Goal: Task Accomplishment & Management: Use online tool/utility

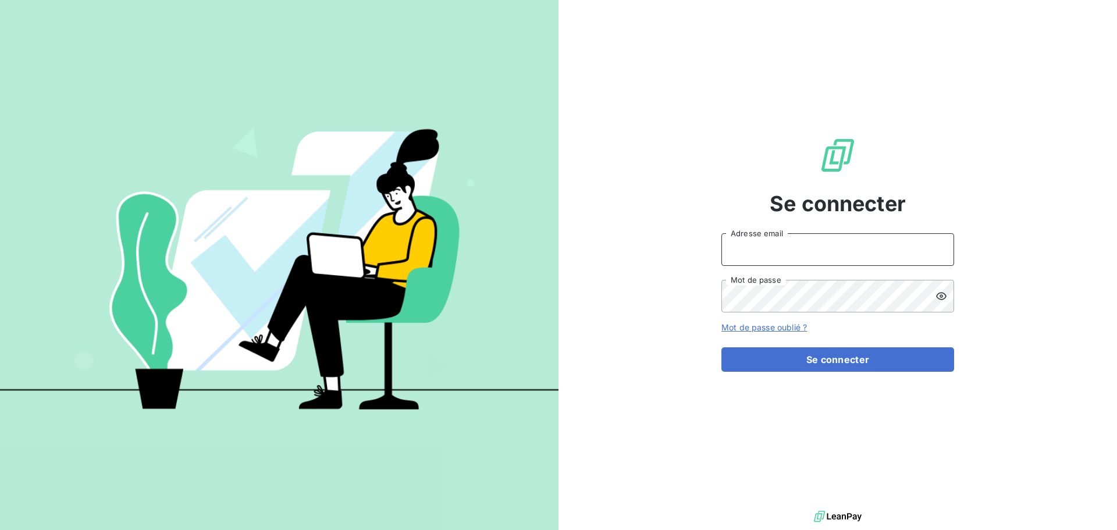
click at [764, 252] on input "Adresse email" at bounding box center [838, 249] width 233 height 33
type input "[EMAIL_ADDRESS][DOMAIN_NAME]"
click at [722, 347] on button "Se connecter" at bounding box center [838, 359] width 233 height 24
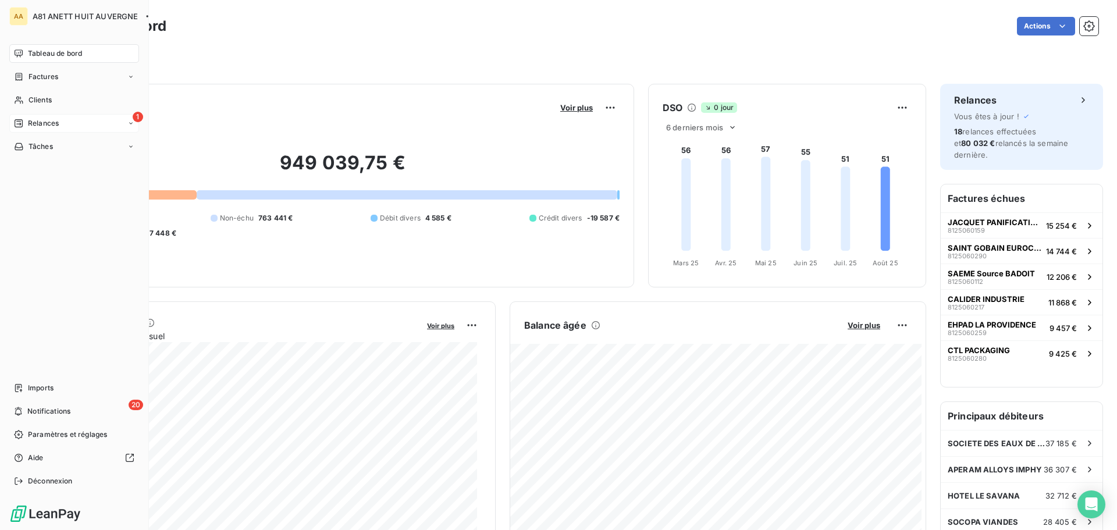
click at [49, 122] on span "Relances" at bounding box center [43, 123] width 31 height 10
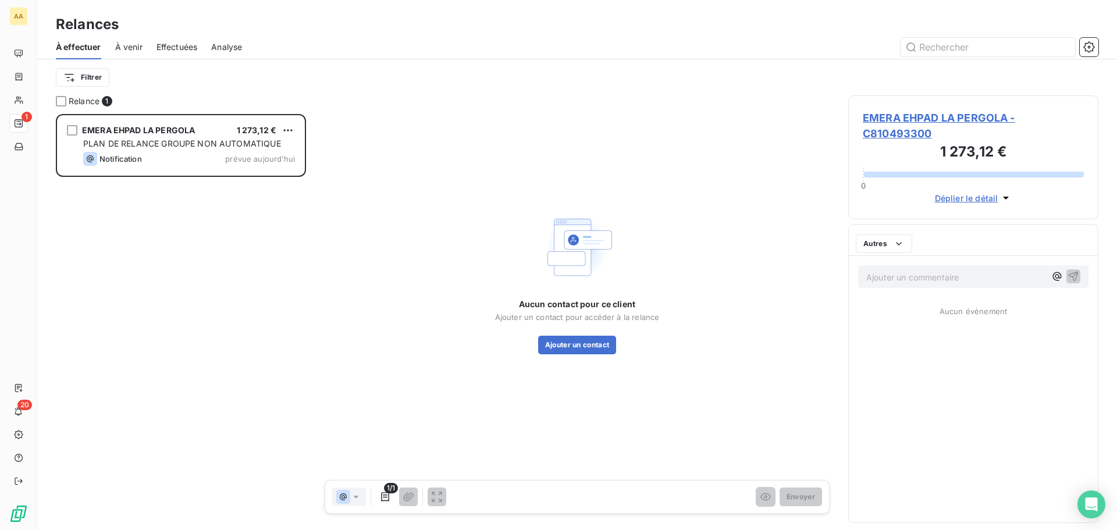
scroll to position [407, 242]
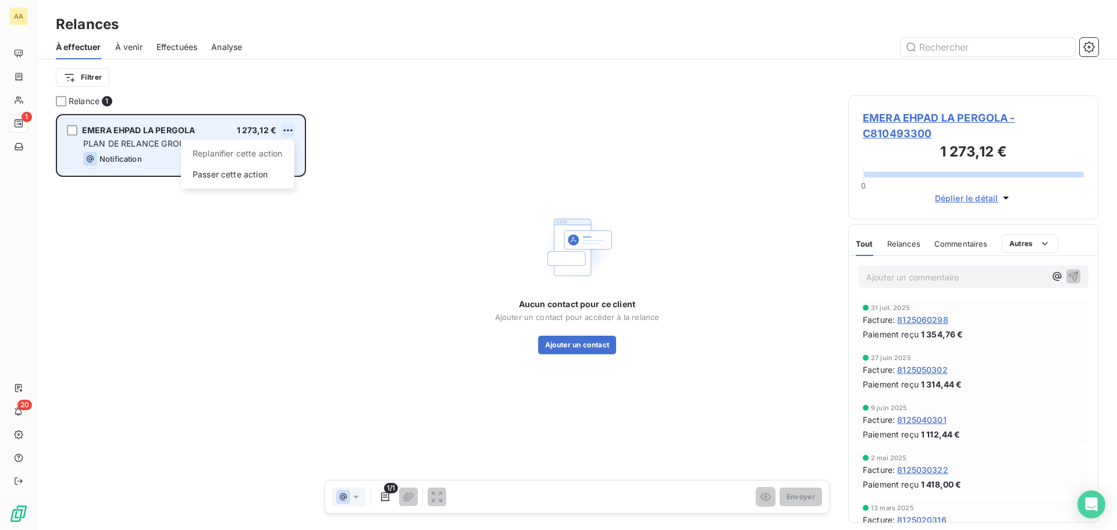
click at [294, 130] on html "AA 1 20 Relances À effectuer À venir Effectuées Analyse Filtrer Relance 1 EMERA…" at bounding box center [558, 265] width 1117 height 530
click at [254, 175] on div "Passer cette action" at bounding box center [238, 174] width 104 height 19
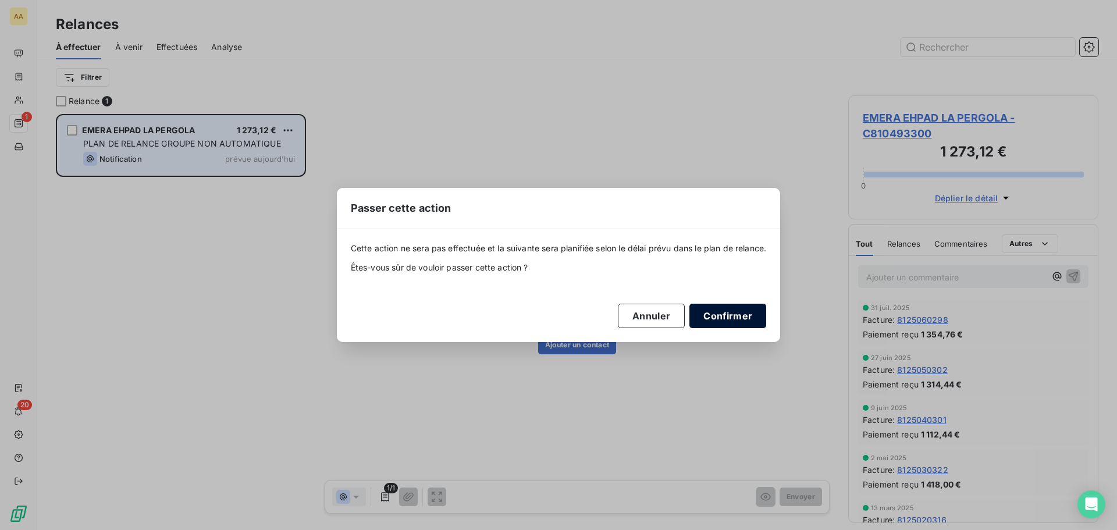
click at [734, 318] on button "Confirmer" at bounding box center [728, 316] width 77 height 24
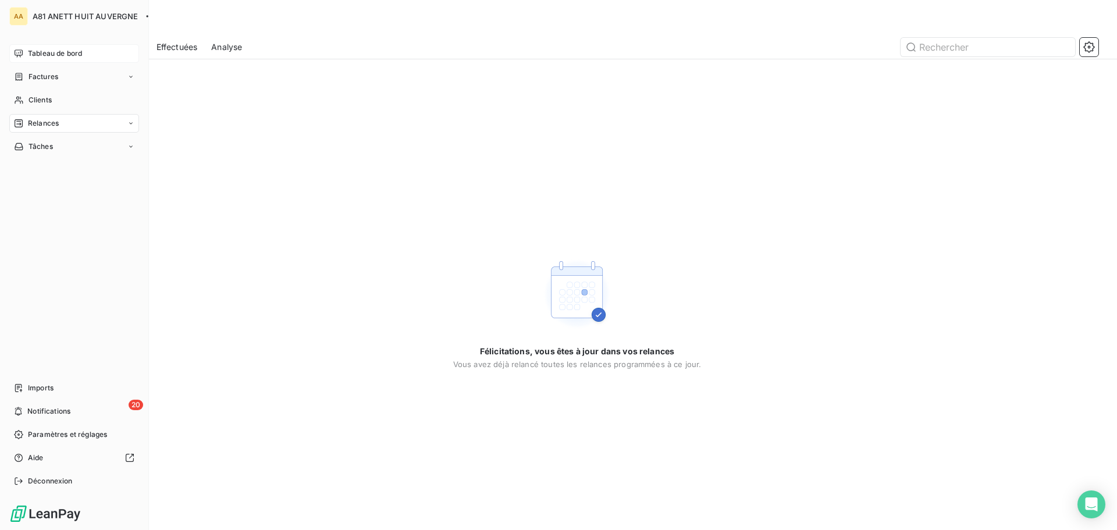
click at [40, 54] on span "Tableau de bord" at bounding box center [55, 53] width 54 height 10
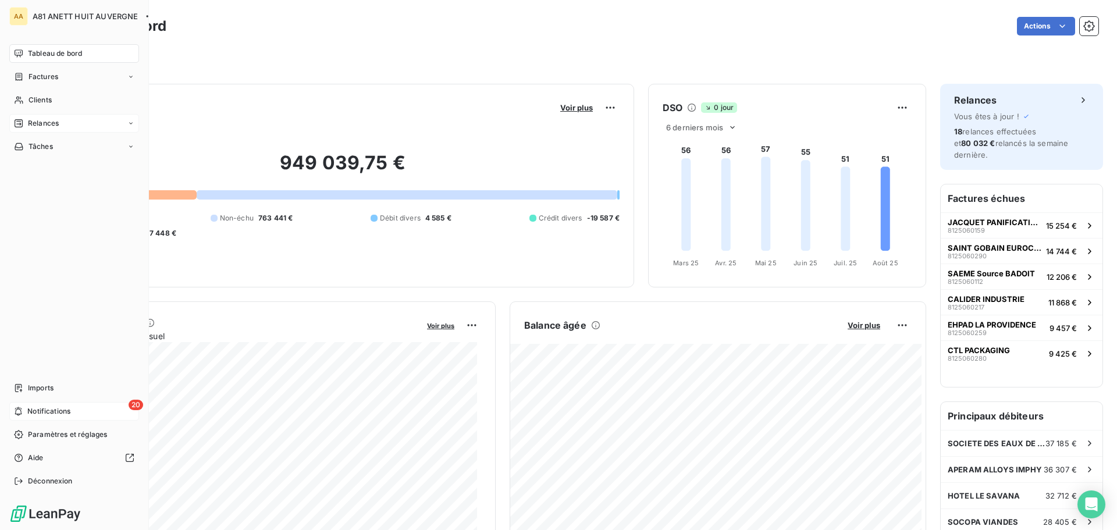
click at [42, 411] on span "Notifications" at bounding box center [48, 411] width 43 height 10
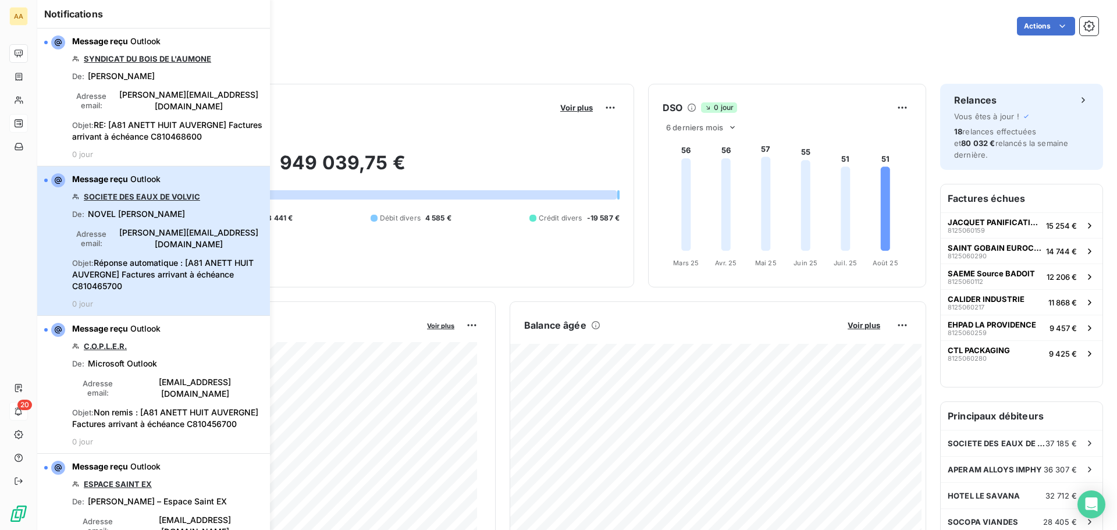
click at [150, 259] on span "Réponse automatique : [A81 ANETT HUIT AUVERGNE] Factures arrivant à échéance C8…" at bounding box center [163, 274] width 182 height 33
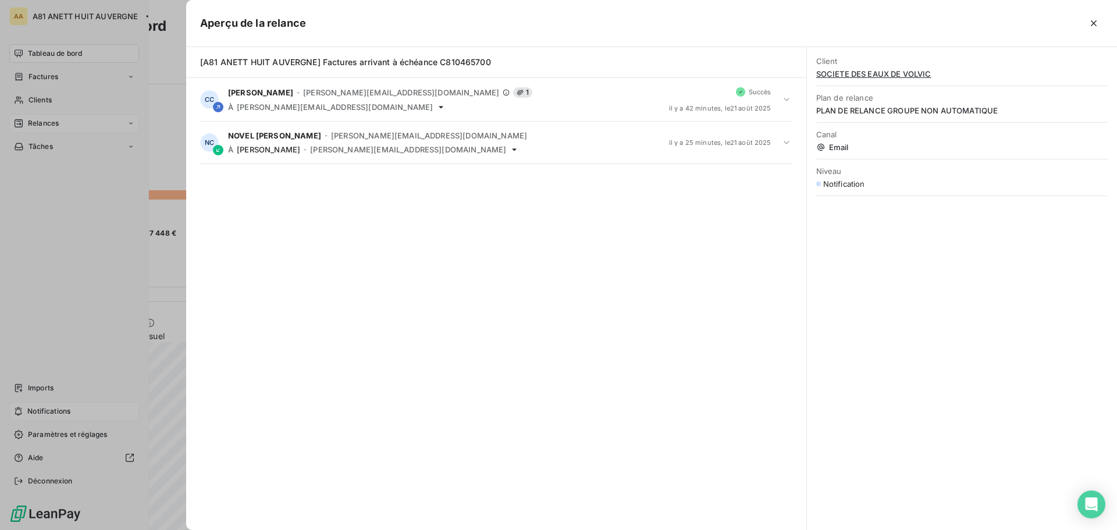
click at [49, 59] on div at bounding box center [558, 265] width 1117 height 530
